Goal: Information Seeking & Learning: Learn about a topic

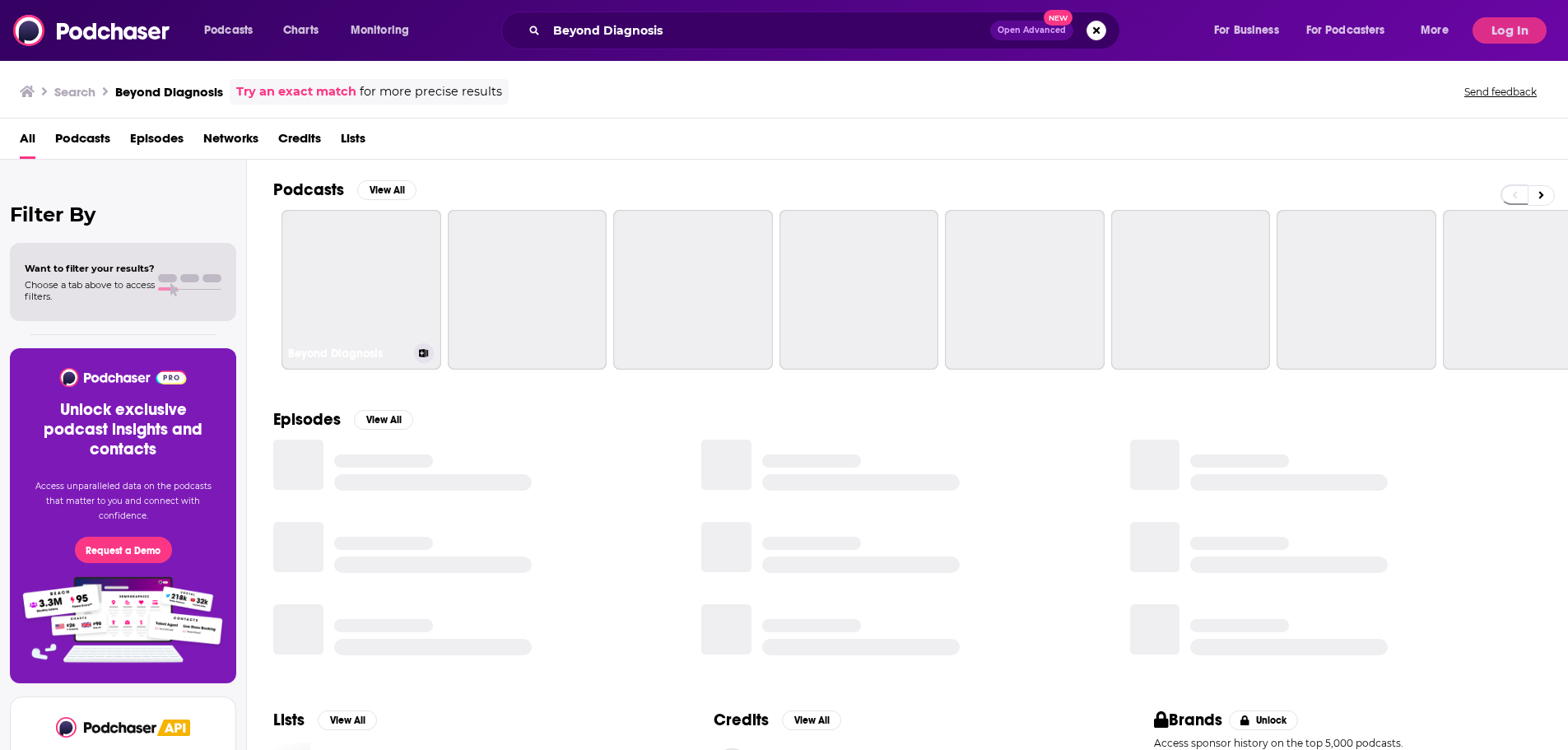
click at [351, 252] on link "Beyond Diagnosis" at bounding box center [361, 290] width 160 height 160
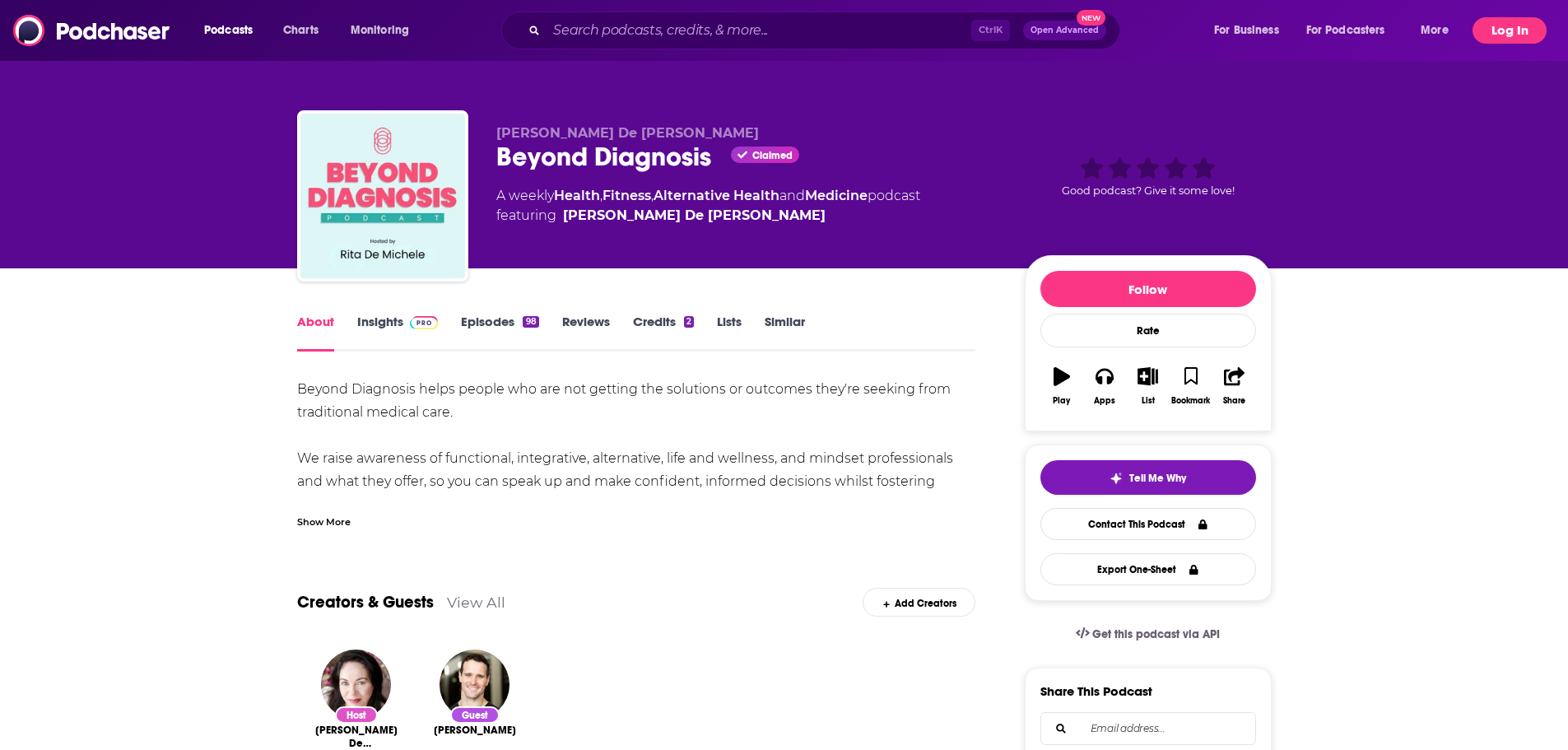
click at [1524, 32] on button "Log In" at bounding box center [1509, 31] width 74 height 27
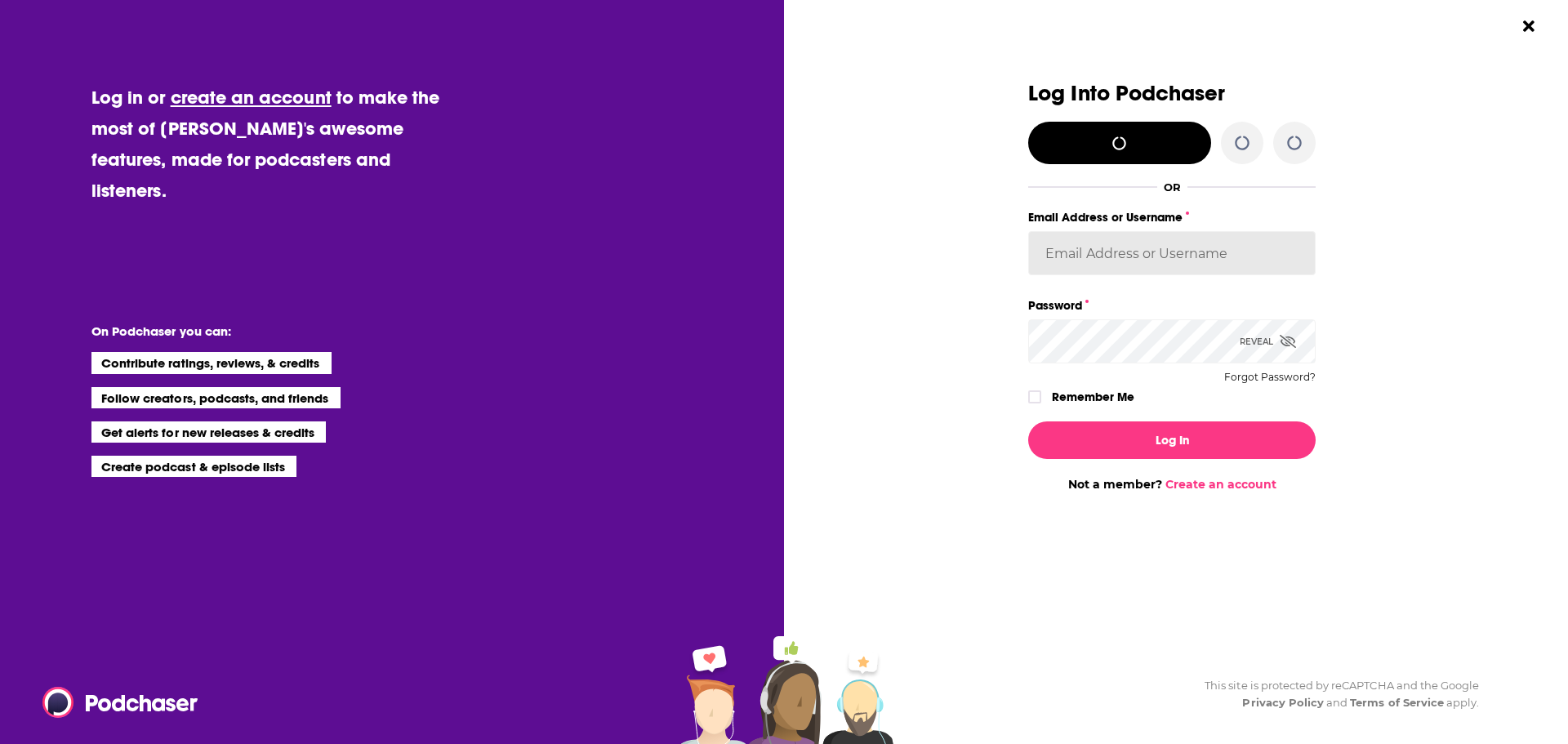
type input "Spiral5-G1"
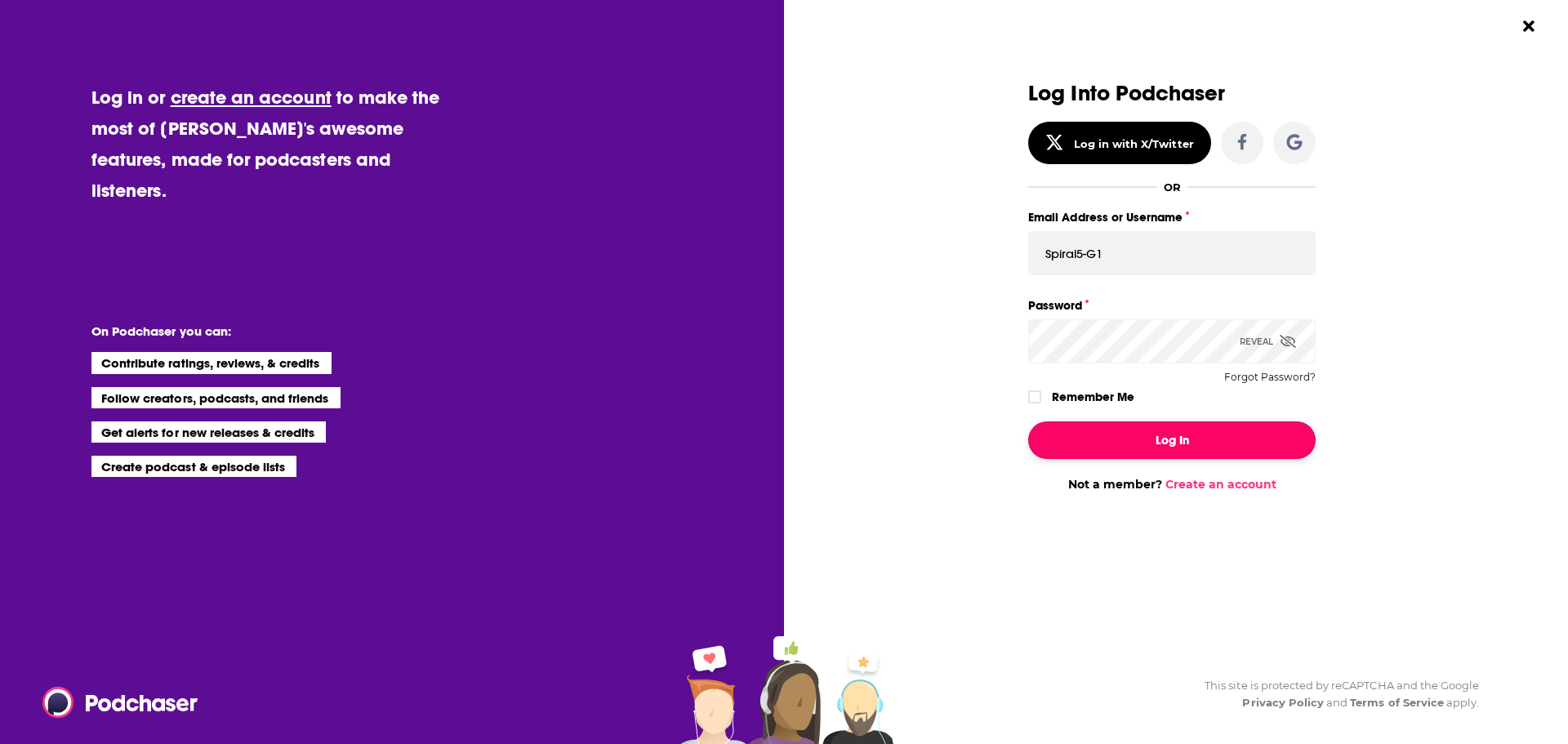
click at [1198, 456] on button "Log In" at bounding box center [1172, 439] width 287 height 37
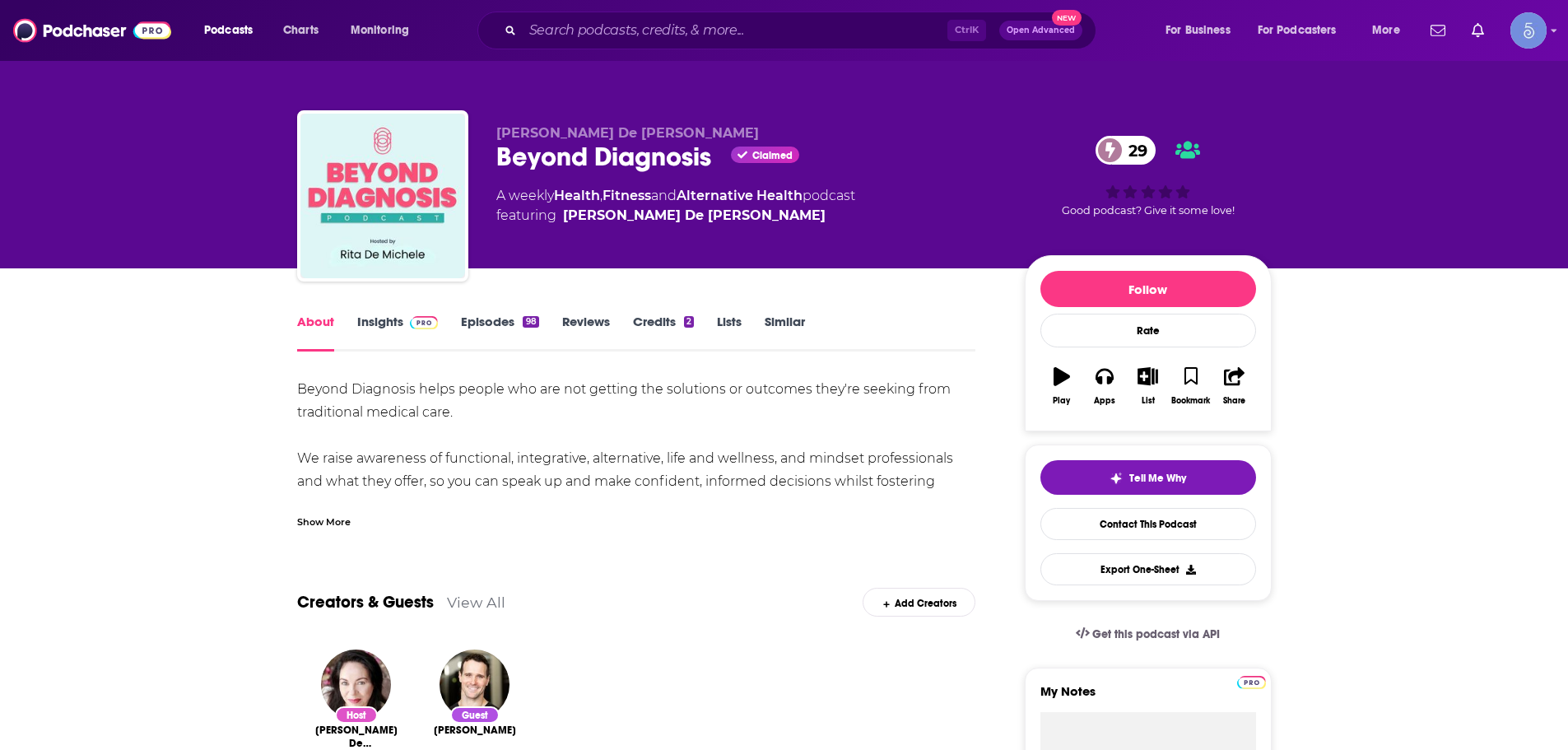
click at [425, 321] on img at bounding box center [424, 323] width 29 height 13
